Goal: Information Seeking & Learning: Check status

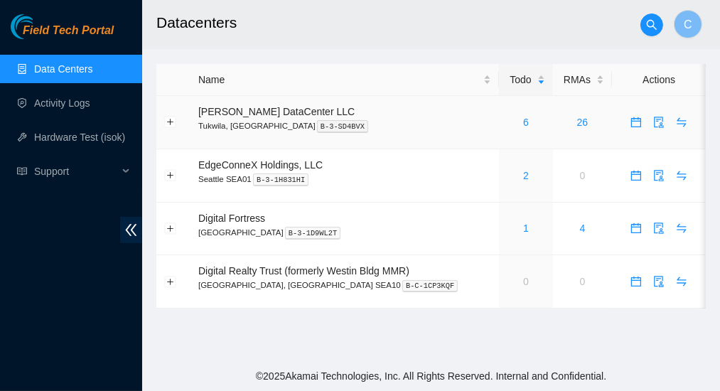
click at [510, 122] on div "6" at bounding box center [526, 122] width 38 height 16
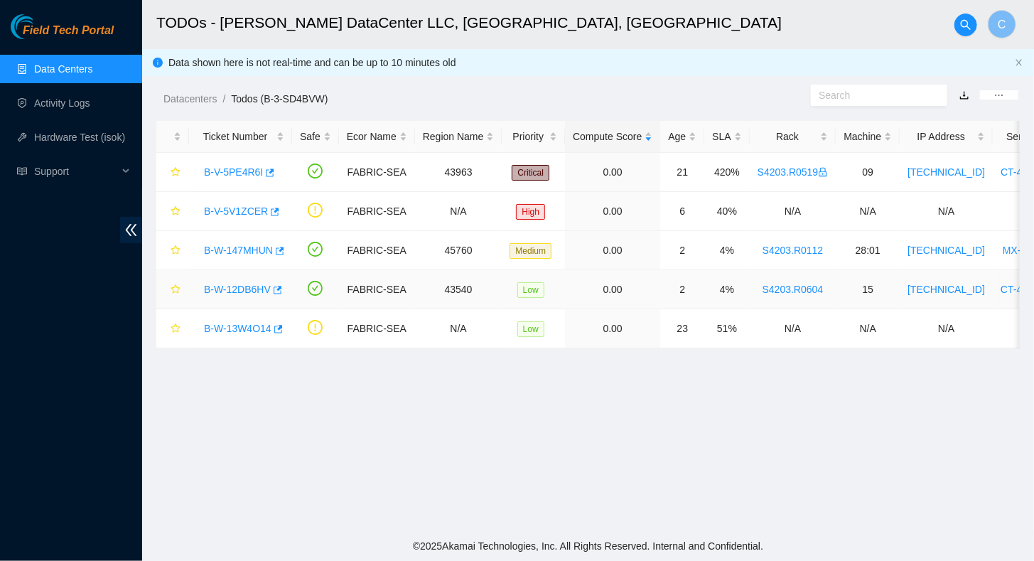
click at [237, 286] on link "B-W-12DB6HV" at bounding box center [237, 289] width 67 height 11
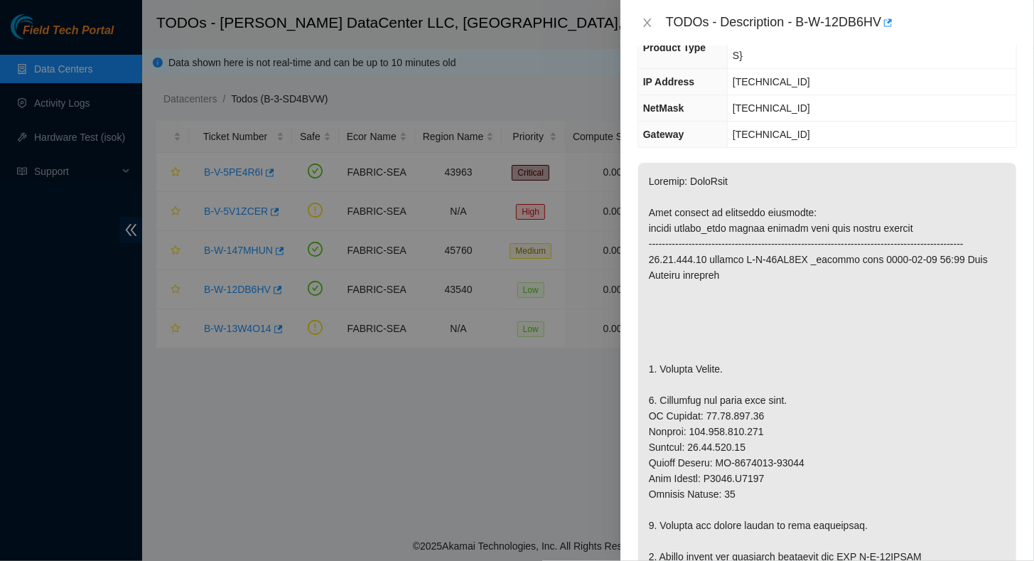
scroll to position [213, 0]
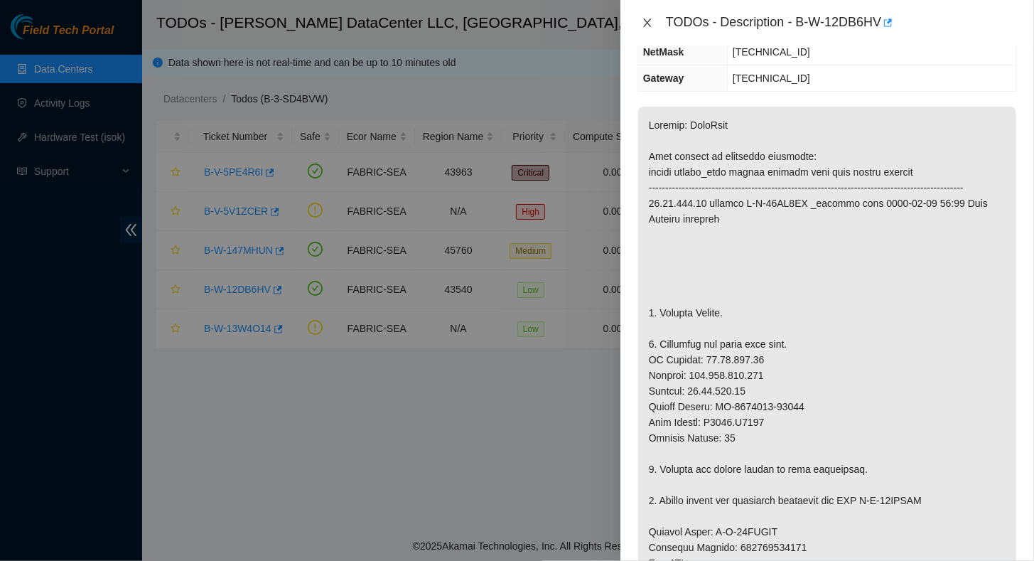
drag, startPoint x: 647, startPoint y: 23, endPoint x: 618, endPoint y: 60, distance: 47.2
click at [647, 23] on icon "close" at bounding box center [647, 22] width 8 height 9
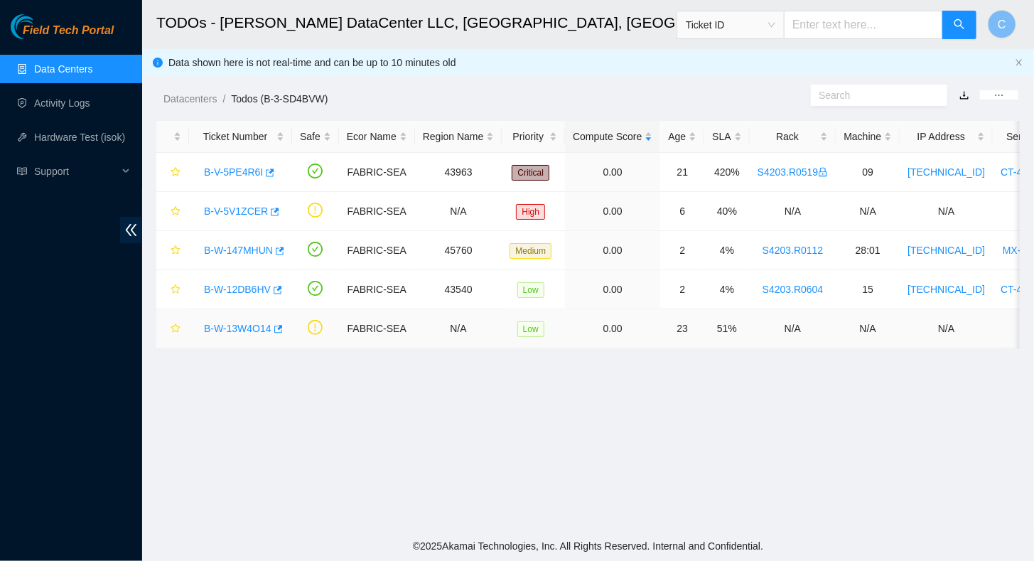
click at [245, 328] on link "B-W-13W4O14" at bounding box center [238, 328] width 68 height 11
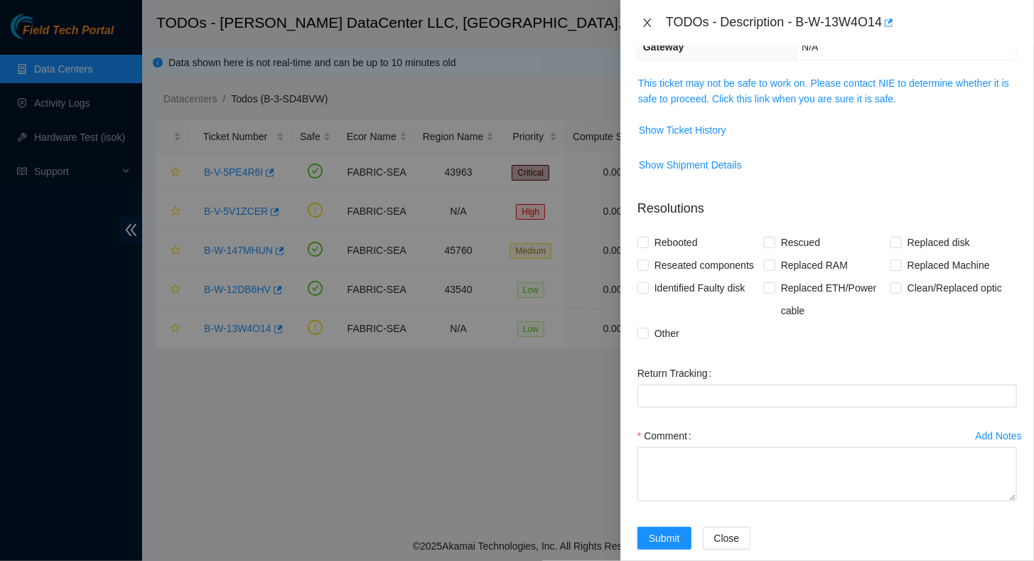
click at [646, 27] on icon "close" at bounding box center [647, 22] width 11 height 11
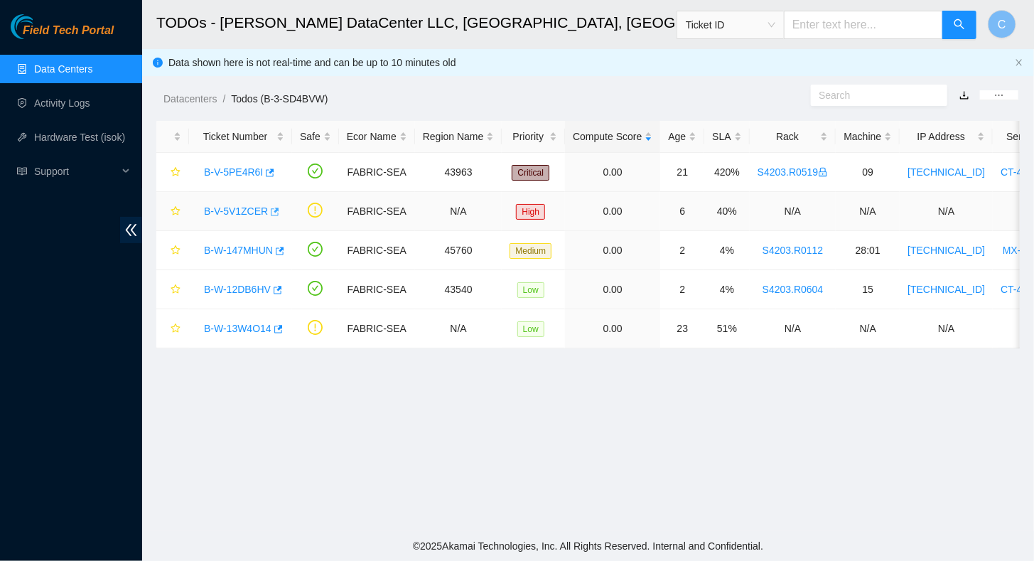
click at [269, 212] on icon "button" at bounding box center [274, 212] width 10 height 10
click at [229, 210] on link "B-V-5V1ZCER" at bounding box center [236, 210] width 64 height 11
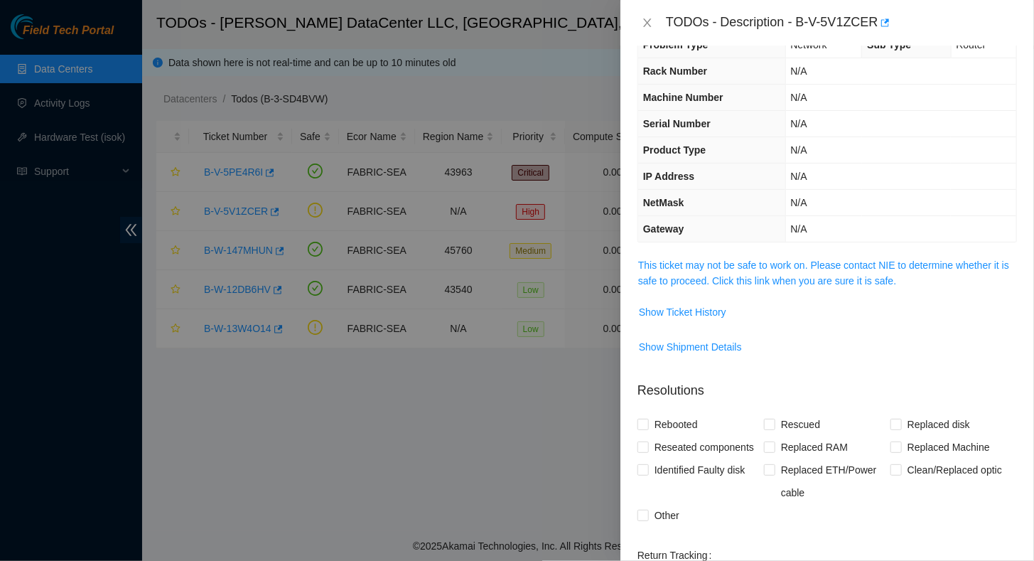
scroll to position [0, 0]
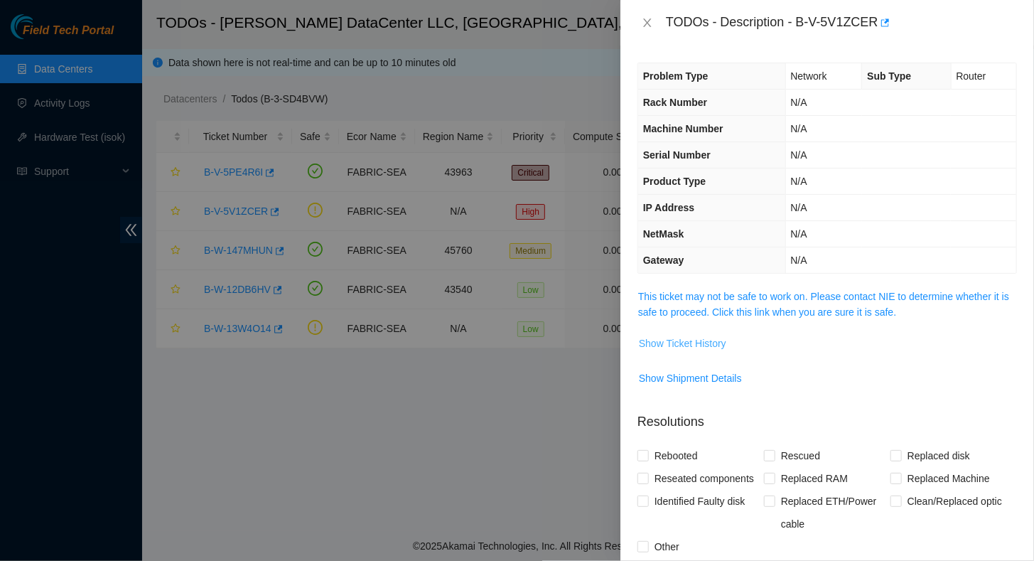
click at [677, 343] on span "Show Ticket History" at bounding box center [682, 343] width 87 height 16
